Goal: Task Accomplishment & Management: Manage account settings

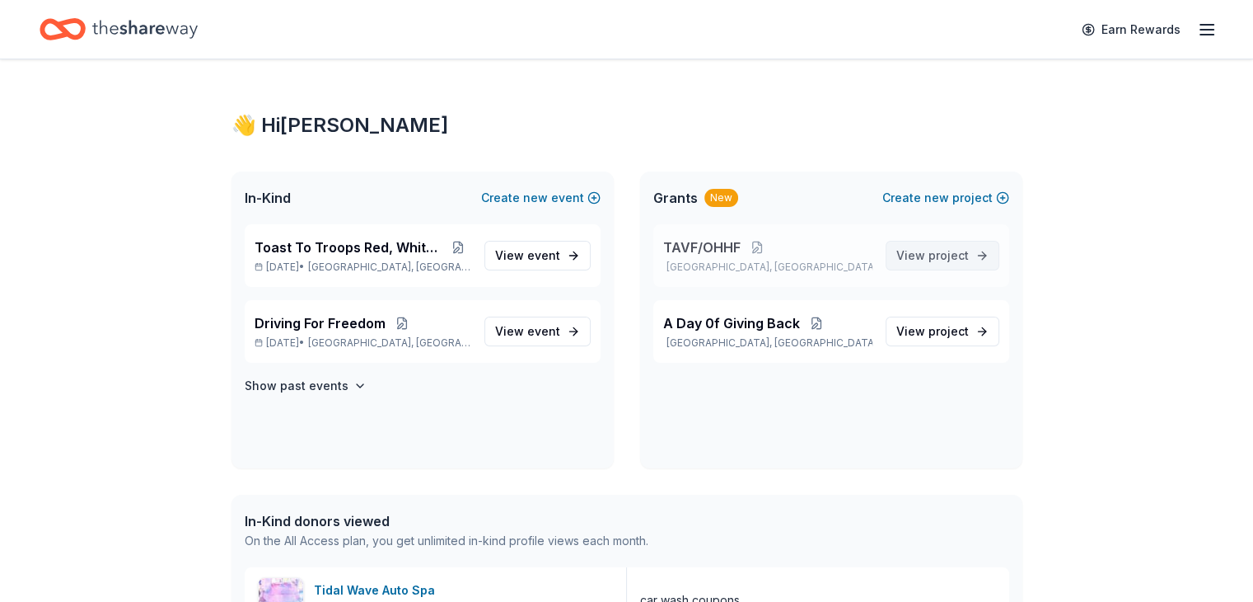
click at [956, 255] on span "project" at bounding box center [949, 255] width 40 height 14
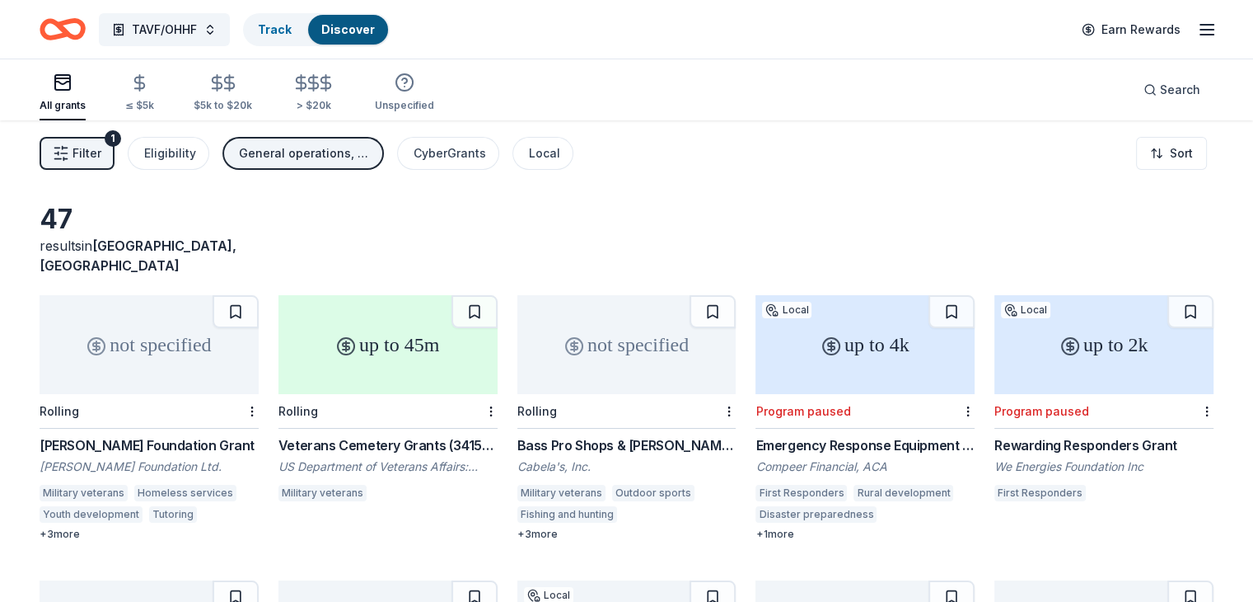
click at [1201, 35] on line "button" at bounding box center [1207, 35] width 13 height 0
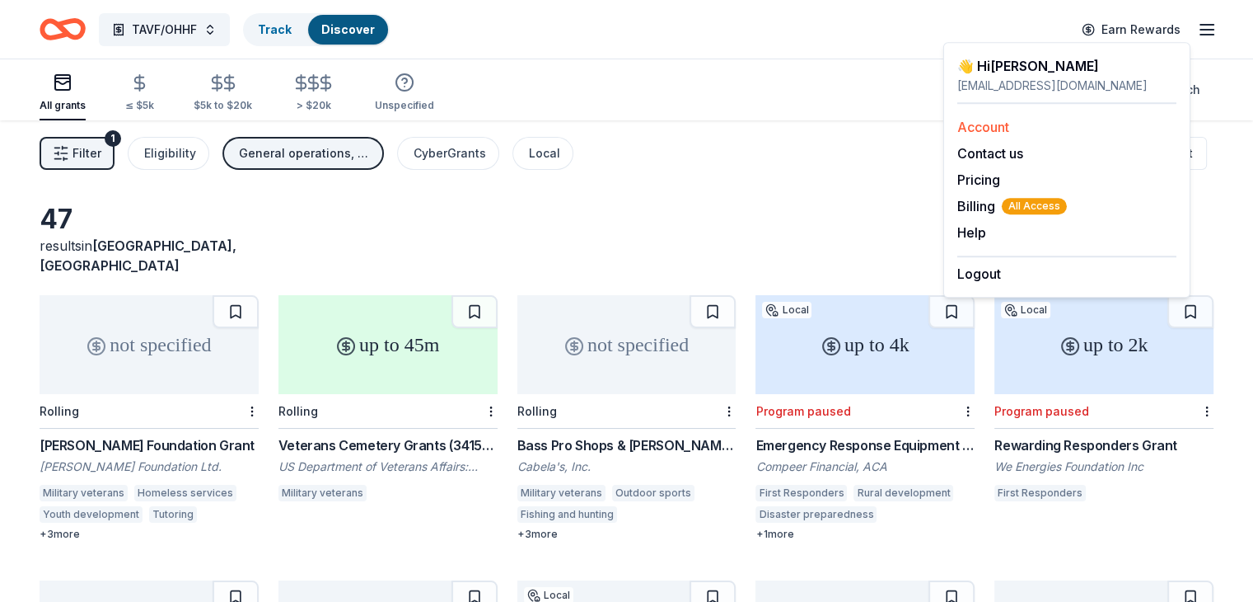
click at [1000, 125] on link "Account" at bounding box center [984, 127] width 52 height 16
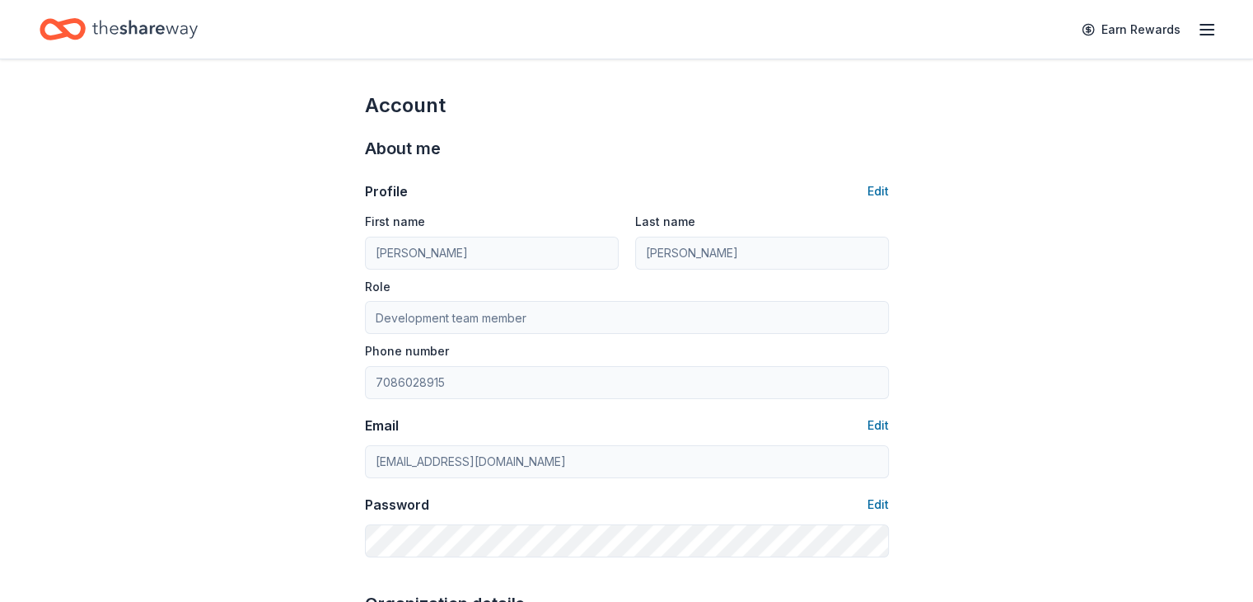
click at [1197, 31] on icon "button" at bounding box center [1207, 30] width 20 height 20
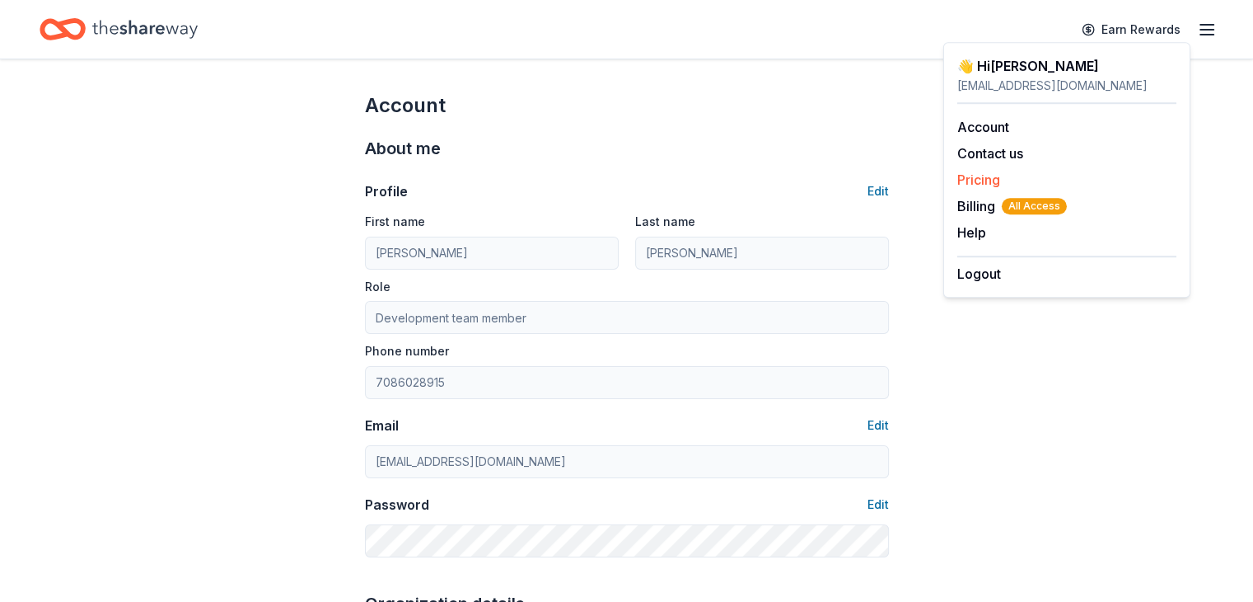
click at [992, 174] on link "Pricing" at bounding box center [979, 179] width 43 height 16
click at [839, 138] on div "About me" at bounding box center [627, 148] width 524 height 26
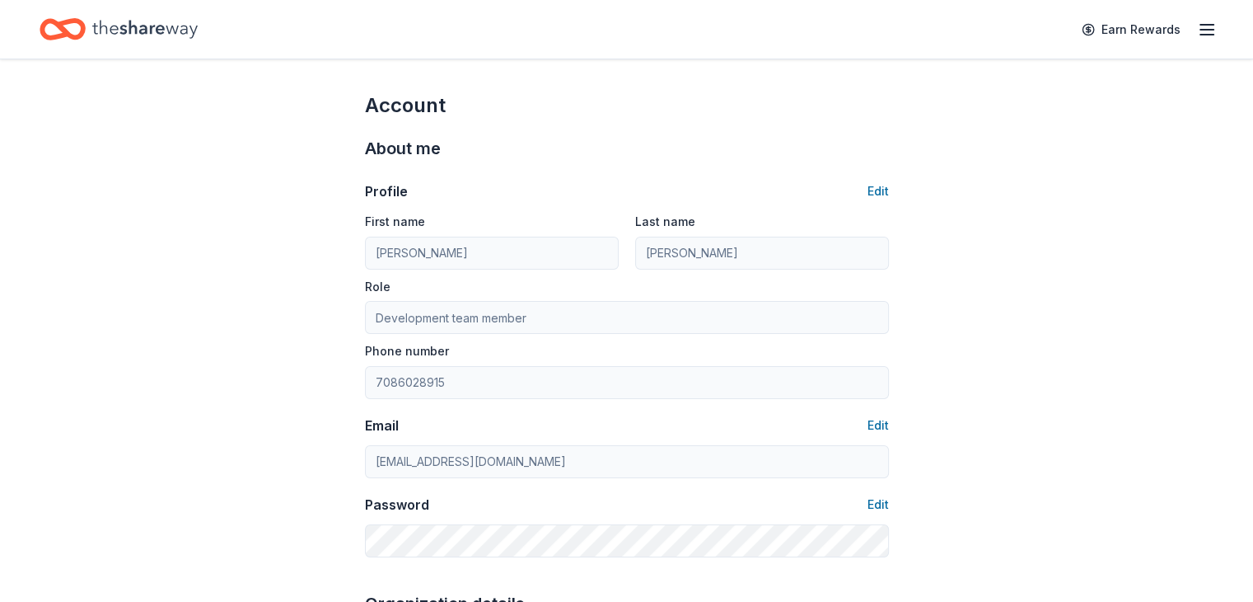
click at [154, 24] on icon "Home" at bounding box center [144, 29] width 105 height 34
click at [124, 31] on icon "Home" at bounding box center [144, 29] width 105 height 34
click at [86, 29] on icon "Home" at bounding box center [63, 29] width 46 height 39
click at [1197, 30] on icon "button" at bounding box center [1207, 30] width 20 height 20
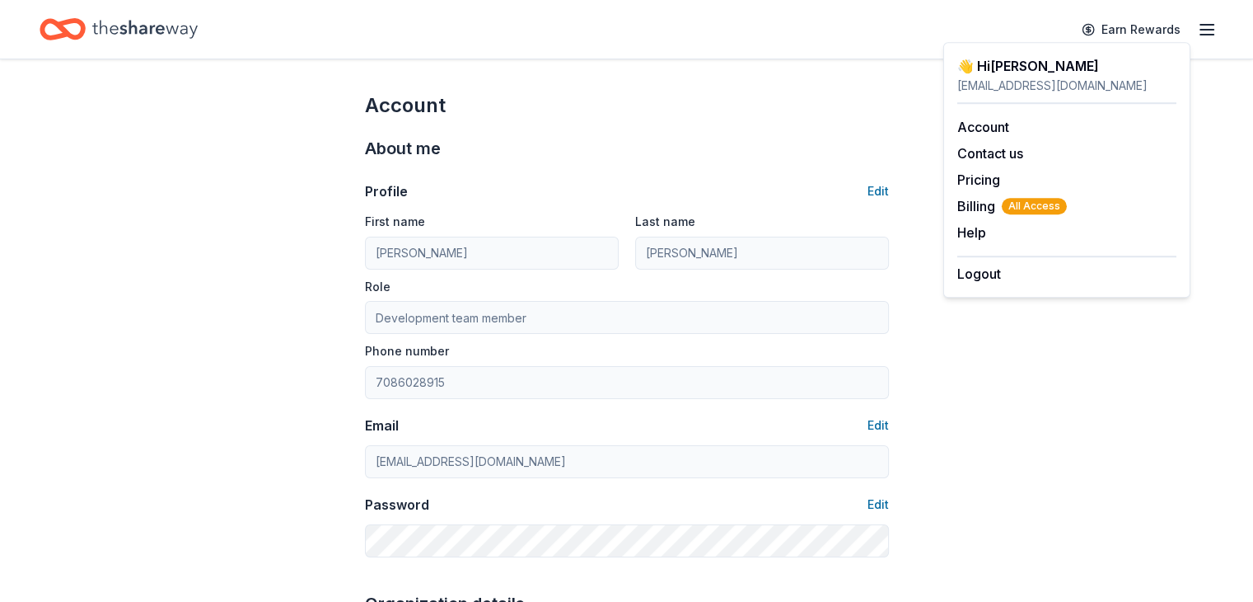
click at [991, 86] on div "[EMAIL_ADDRESS][DOMAIN_NAME]" at bounding box center [1067, 86] width 219 height 20
click at [992, 129] on link "Account" at bounding box center [984, 127] width 52 height 16
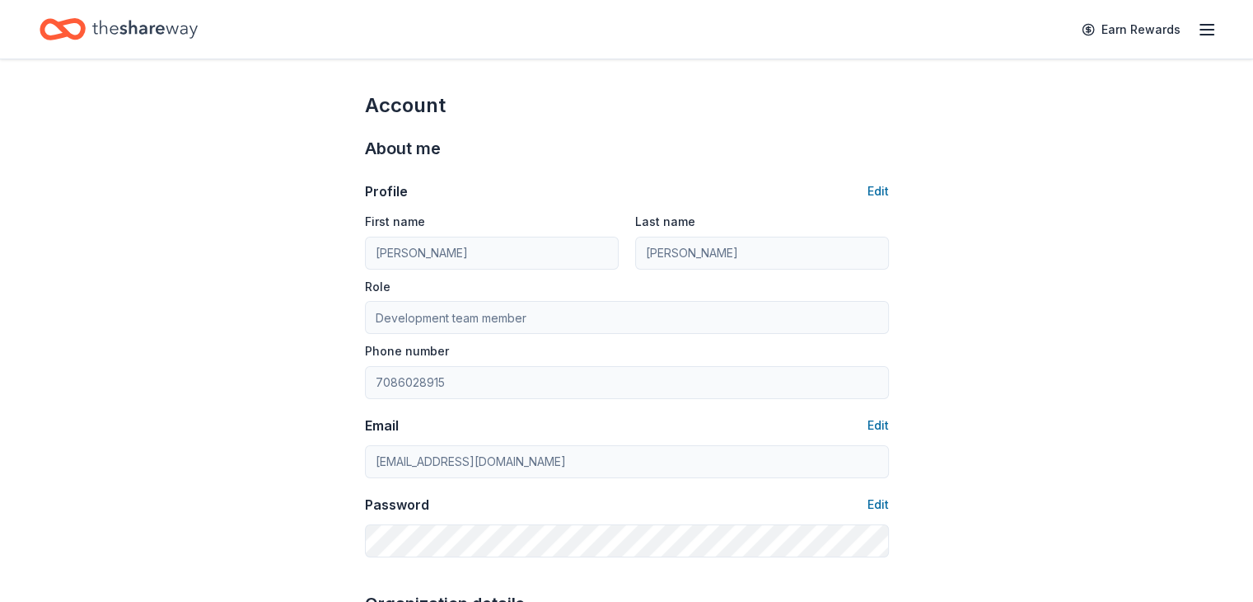
click at [115, 31] on div "Home" at bounding box center [119, 29] width 158 height 39
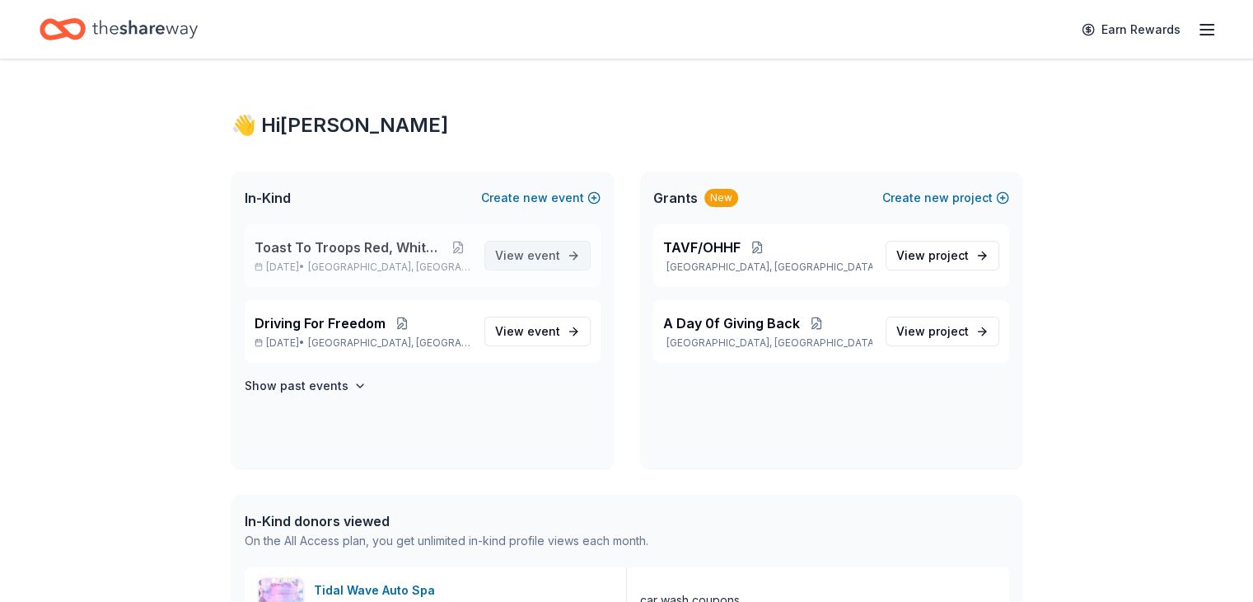
click at [526, 255] on span "View event" at bounding box center [527, 256] width 65 height 20
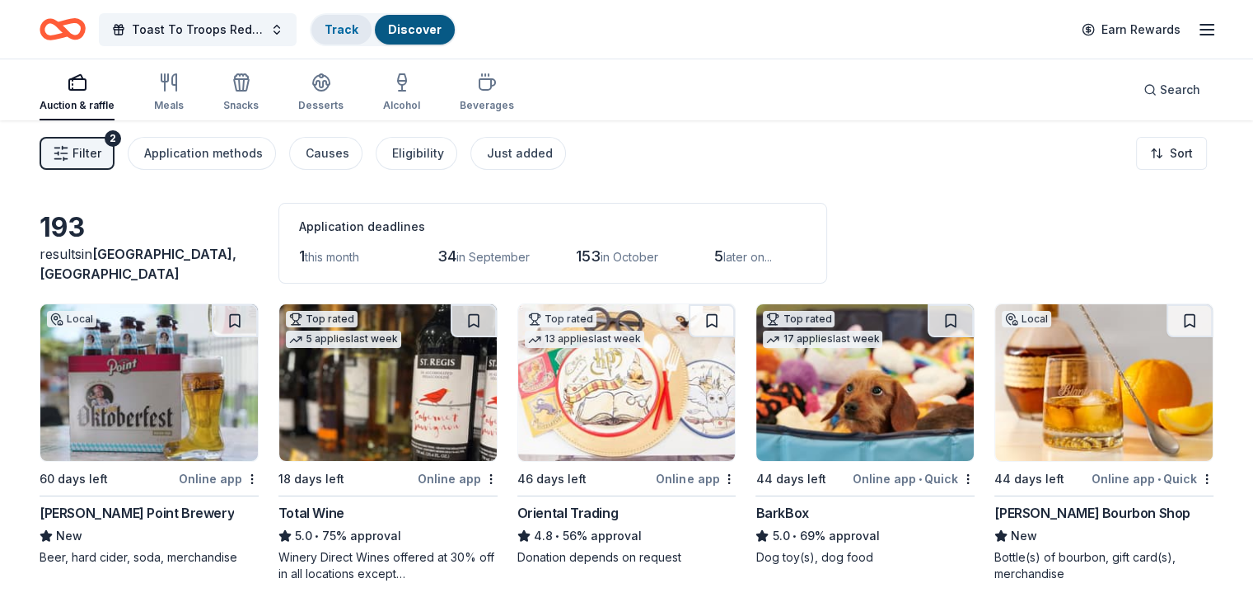
click at [372, 26] on div "Track" at bounding box center [342, 30] width 60 height 30
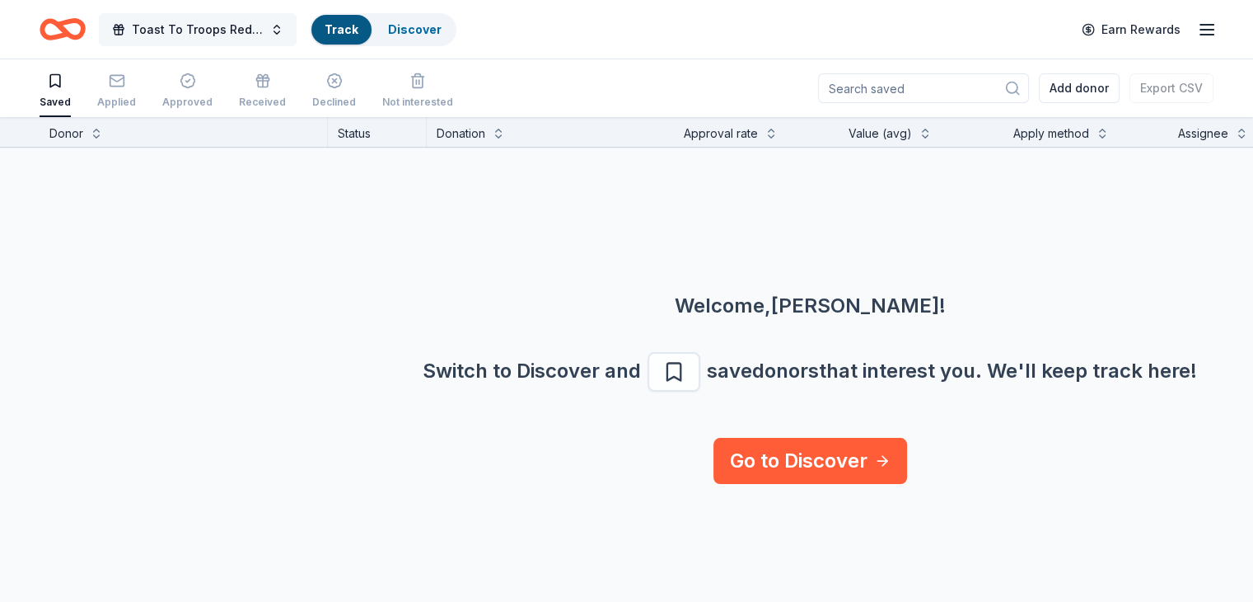
click at [241, 27] on span "Toast To Troops Red, White and Brew" at bounding box center [198, 30] width 132 height 20
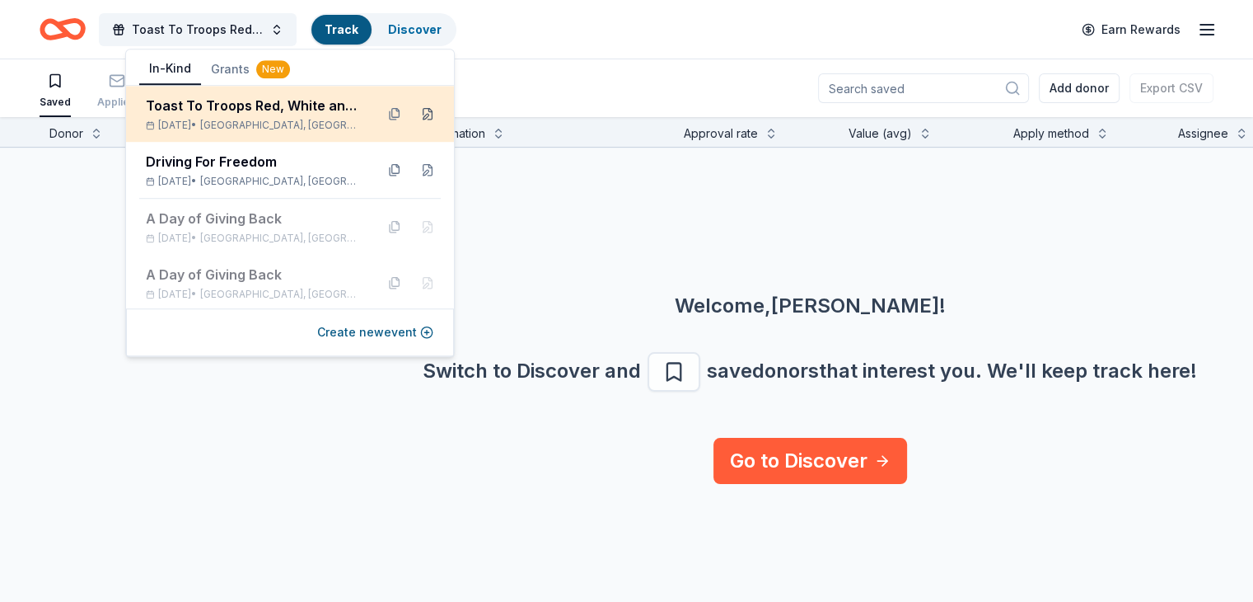
click at [415, 113] on button at bounding box center [428, 114] width 26 height 26
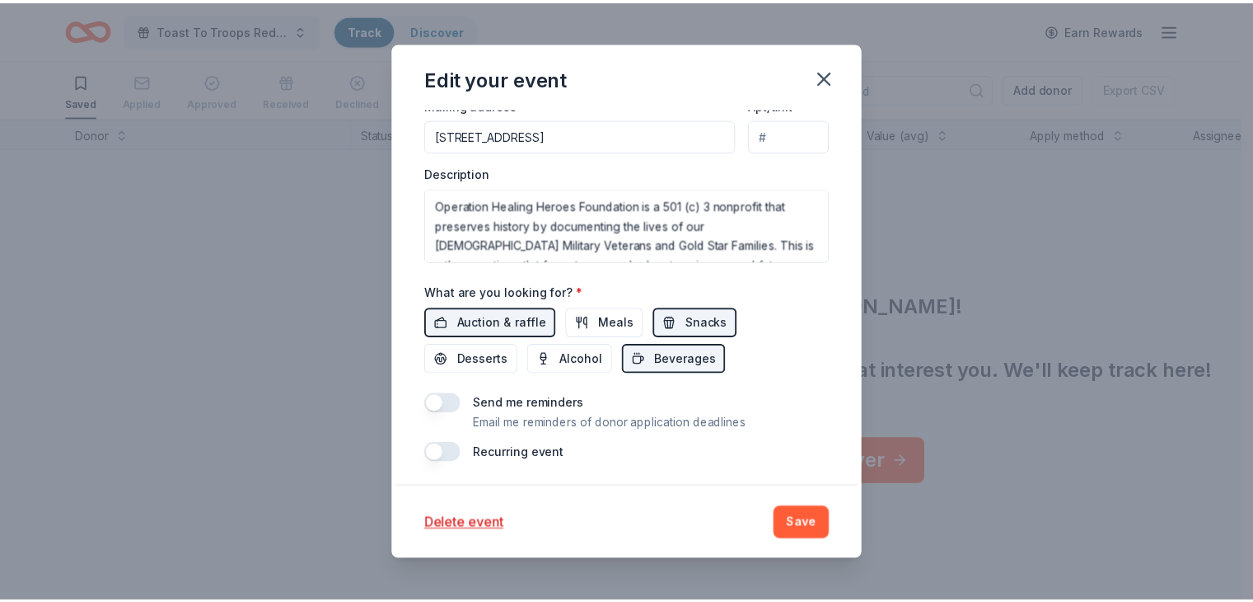
scroll to position [541, 0]
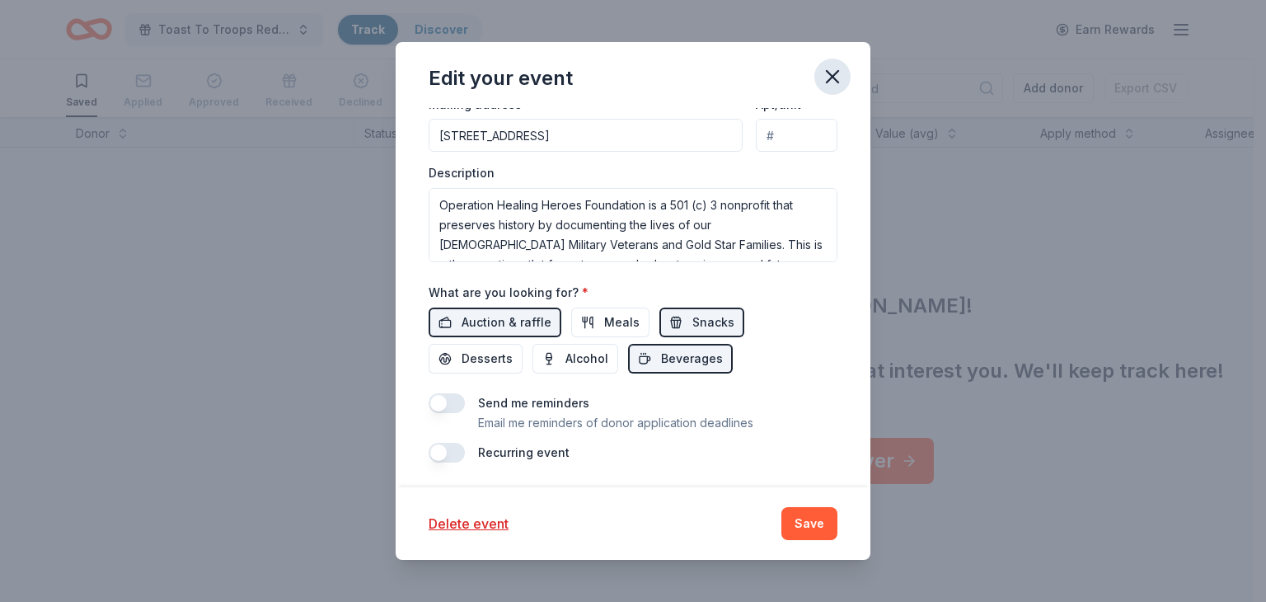
click at [832, 77] on icon "button" at bounding box center [832, 76] width 23 height 23
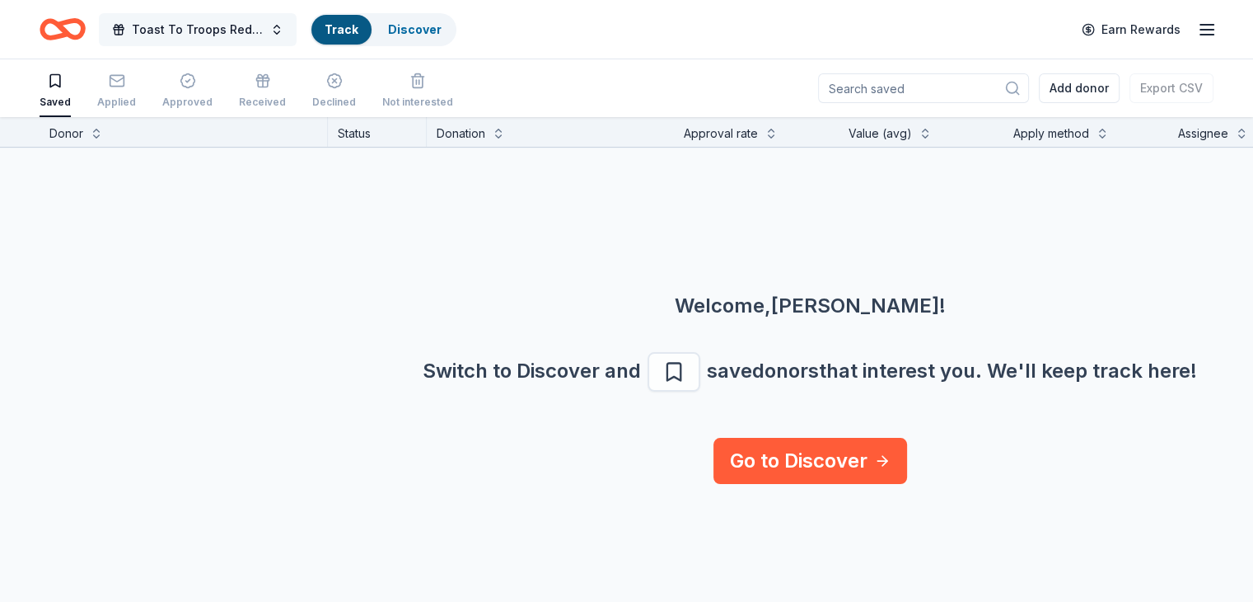
click at [297, 30] on button "Toast To Troops Red, White and Brew" at bounding box center [198, 29] width 198 height 33
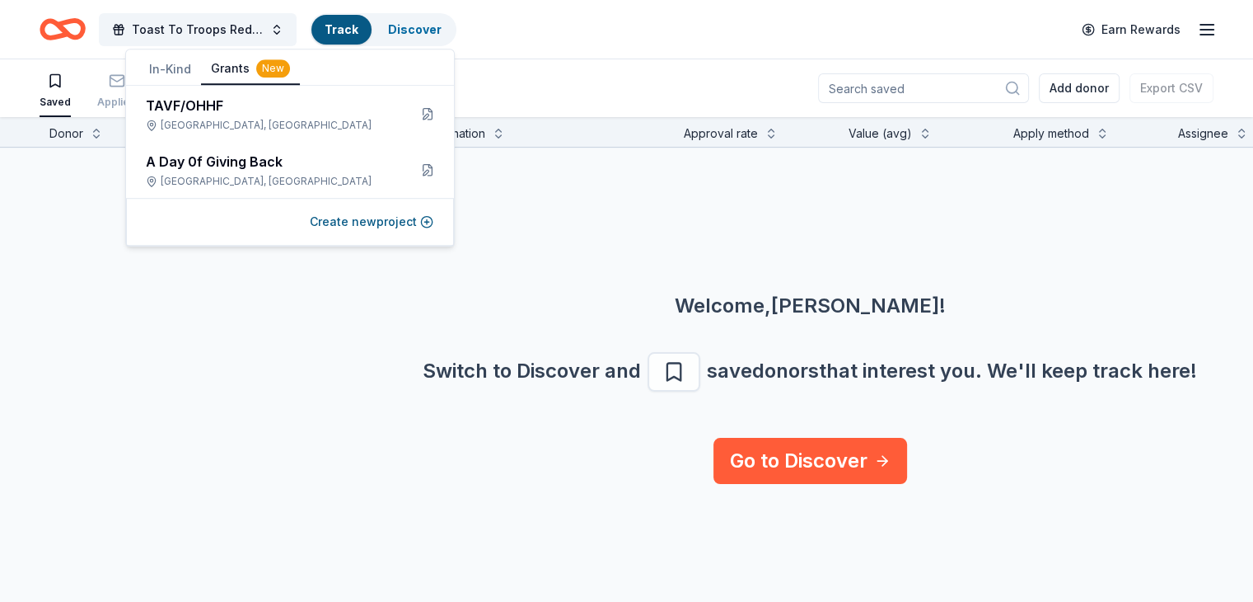
click at [234, 70] on button "Grants New" at bounding box center [250, 69] width 99 height 31
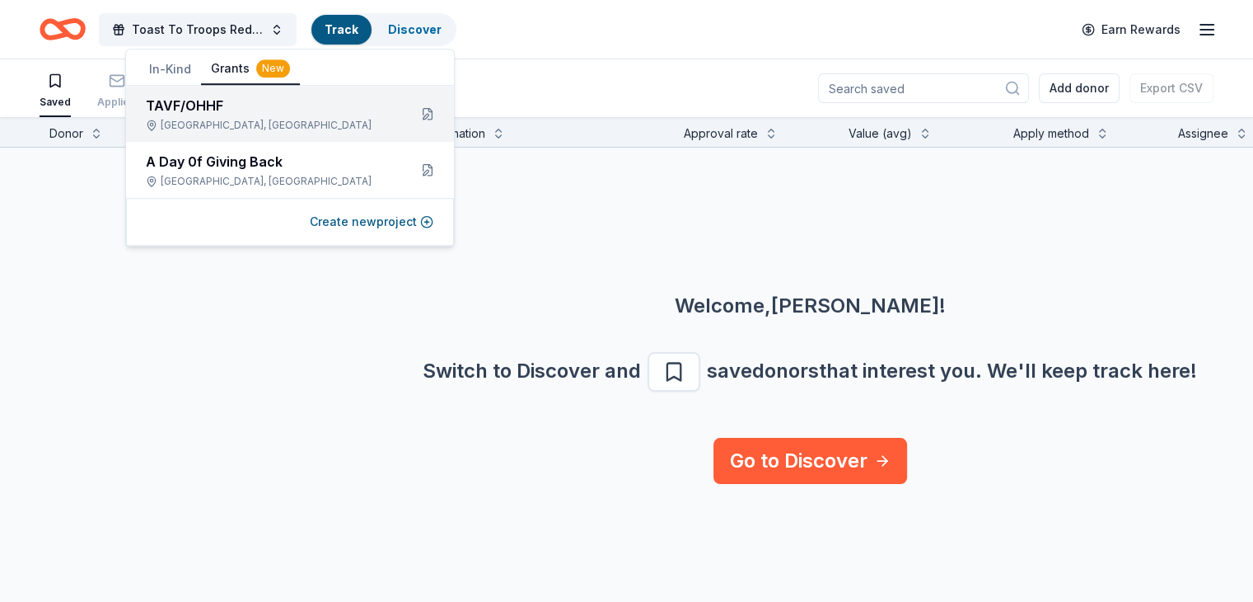
click at [206, 110] on div "TAVF/OHHF" at bounding box center [270, 106] width 249 height 20
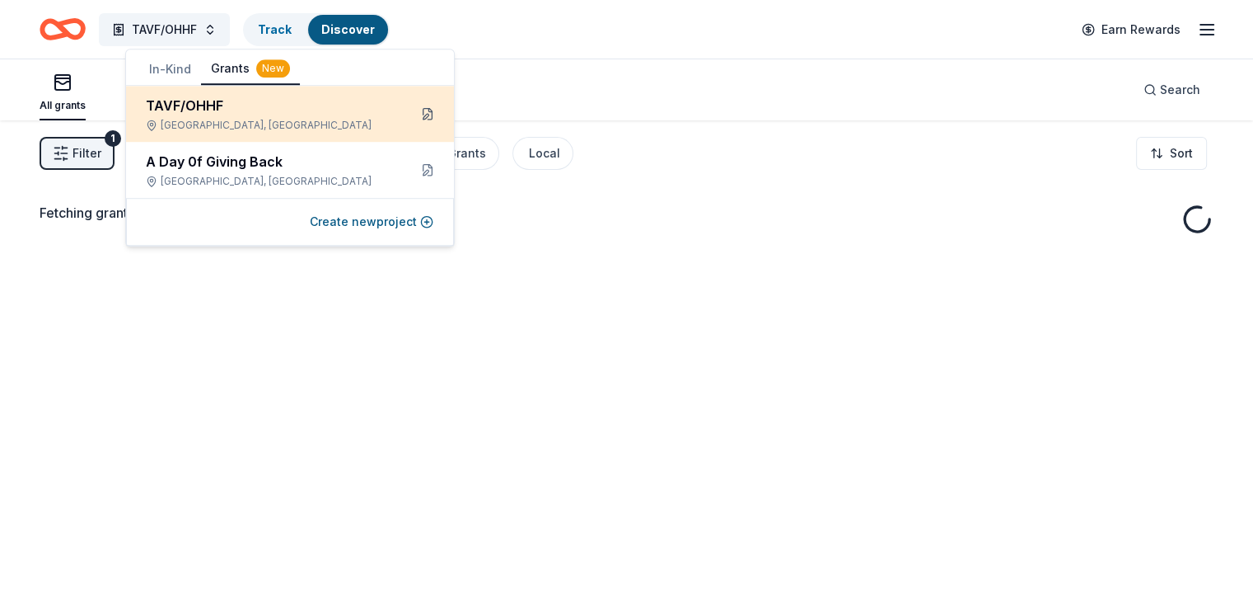
click at [423, 113] on button at bounding box center [428, 114] width 26 height 26
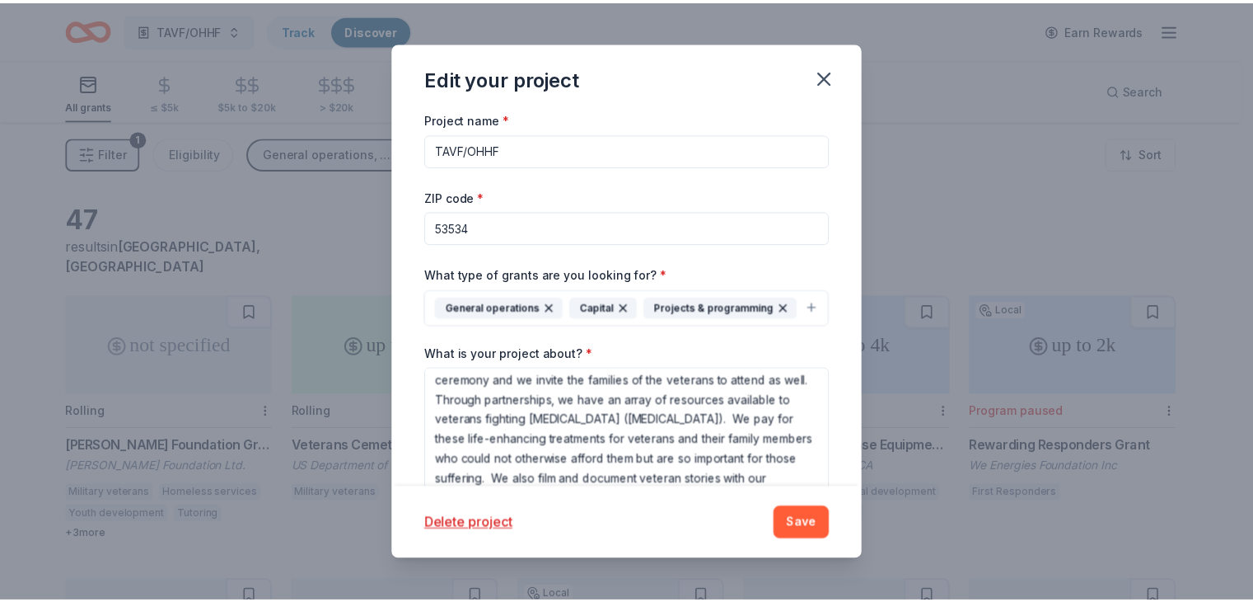
scroll to position [182, 0]
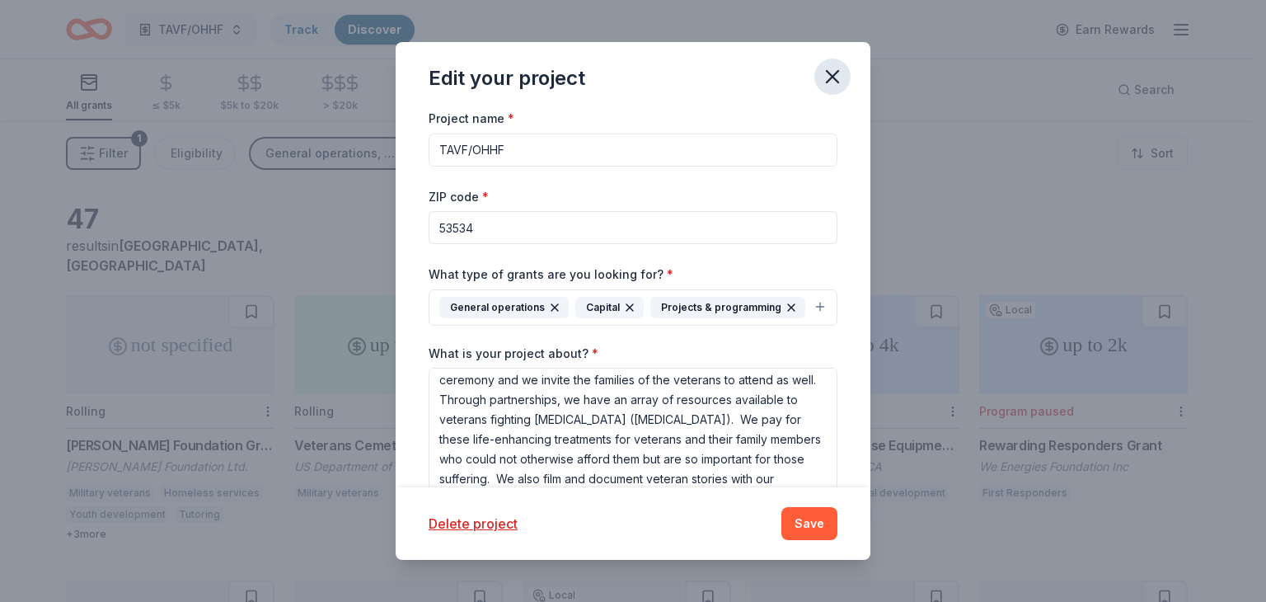
click at [832, 73] on icon "button" at bounding box center [832, 76] width 23 height 23
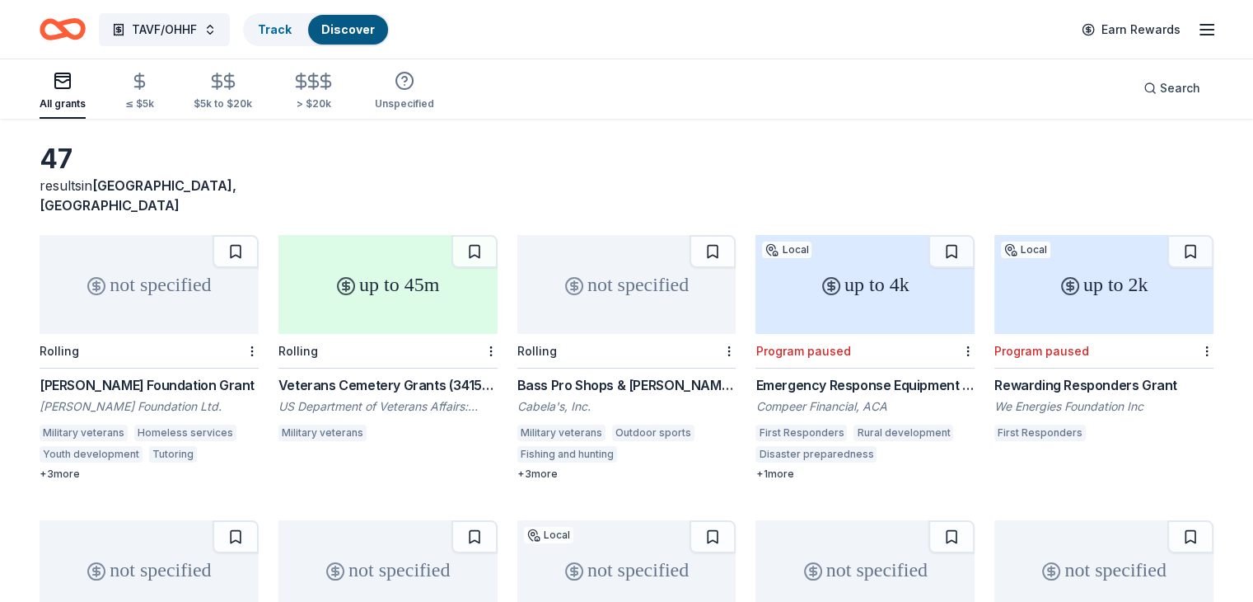
scroll to position [0, 0]
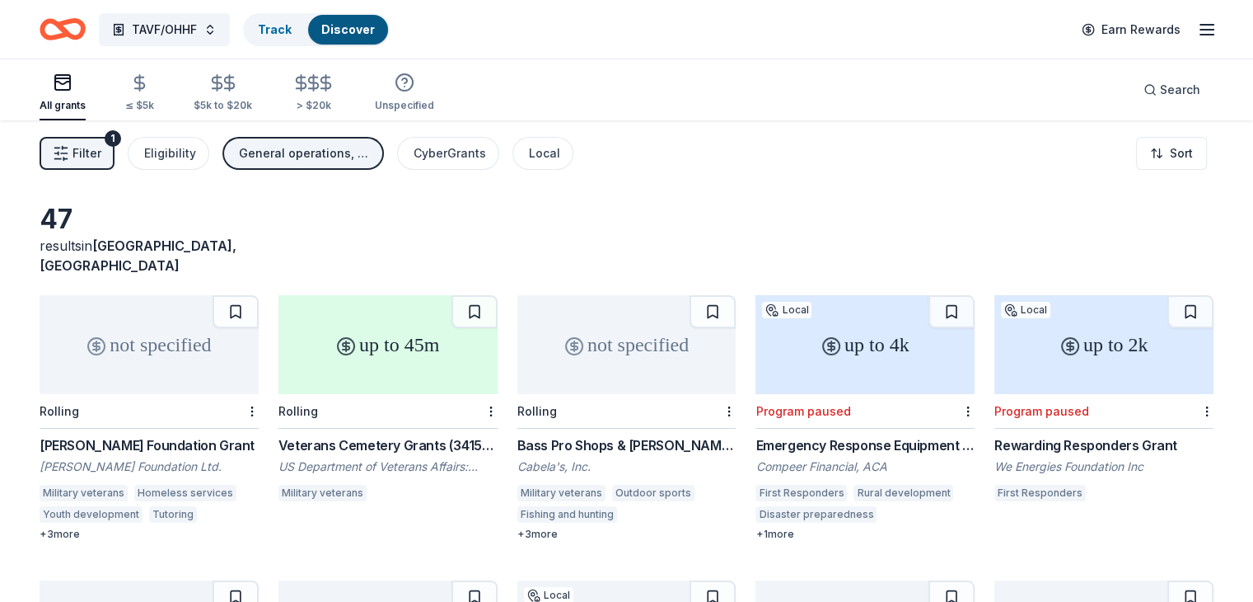
click at [1197, 30] on icon "button" at bounding box center [1207, 30] width 20 height 20
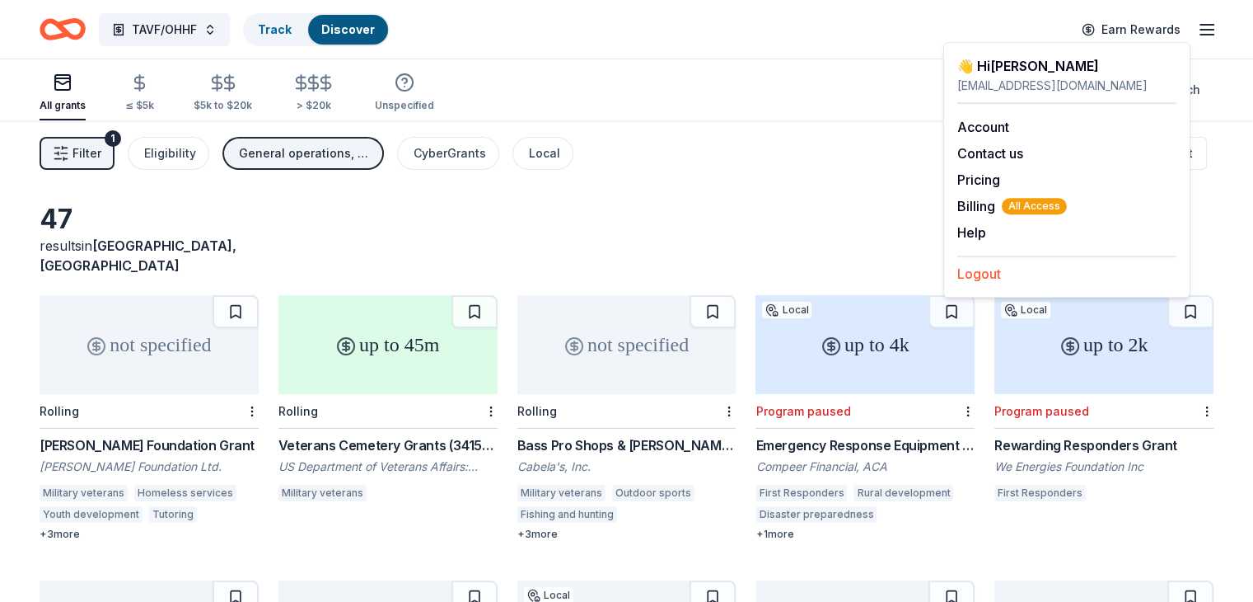
click at [972, 272] on button "Logout" at bounding box center [980, 274] width 44 height 20
